Goal: Transaction & Acquisition: Purchase product/service

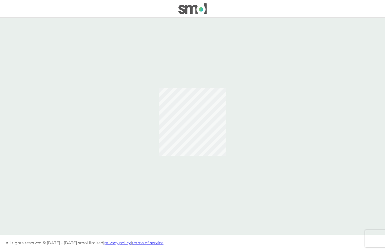
scroll to position [25, 0]
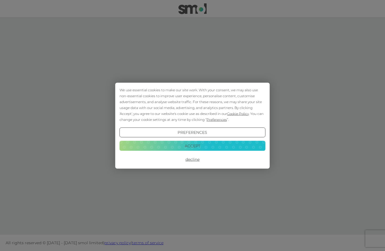
click at [195, 163] on button "Decline" at bounding box center [192, 159] width 146 height 10
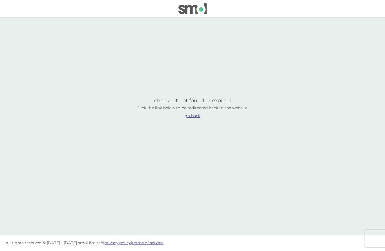
click at [191, 8] on img at bounding box center [192, 8] width 28 height 11
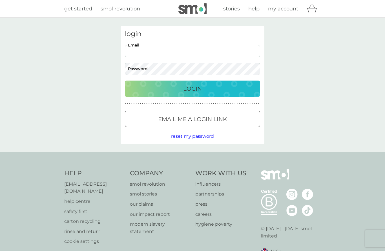
click at [168, 45] on input "Email" at bounding box center [192, 51] width 135 height 12
click at [173, 55] on input "Email" at bounding box center [192, 51] width 135 height 12
click at [167, 49] on input "Email" at bounding box center [192, 51] width 135 height 12
click at [281, 12] on link "my account" at bounding box center [283, 9] width 30 height 8
click at [285, 12] on span "my account" at bounding box center [283, 9] width 30 height 6
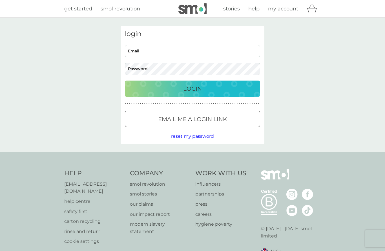
click at [198, 92] on p "Login" at bounding box center [192, 88] width 19 height 9
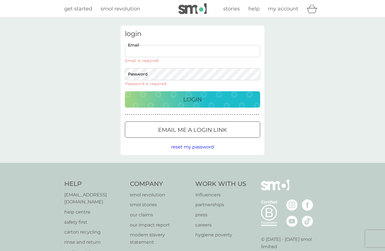
click at [159, 50] on input "Email" at bounding box center [192, 51] width 135 height 12
click at [90, 78] on div "login Email Email is required Password Password is required Login ● ● ● ● ● ● ●…" at bounding box center [192, 90] width 385 height 145
